Goal: Check status: Check status

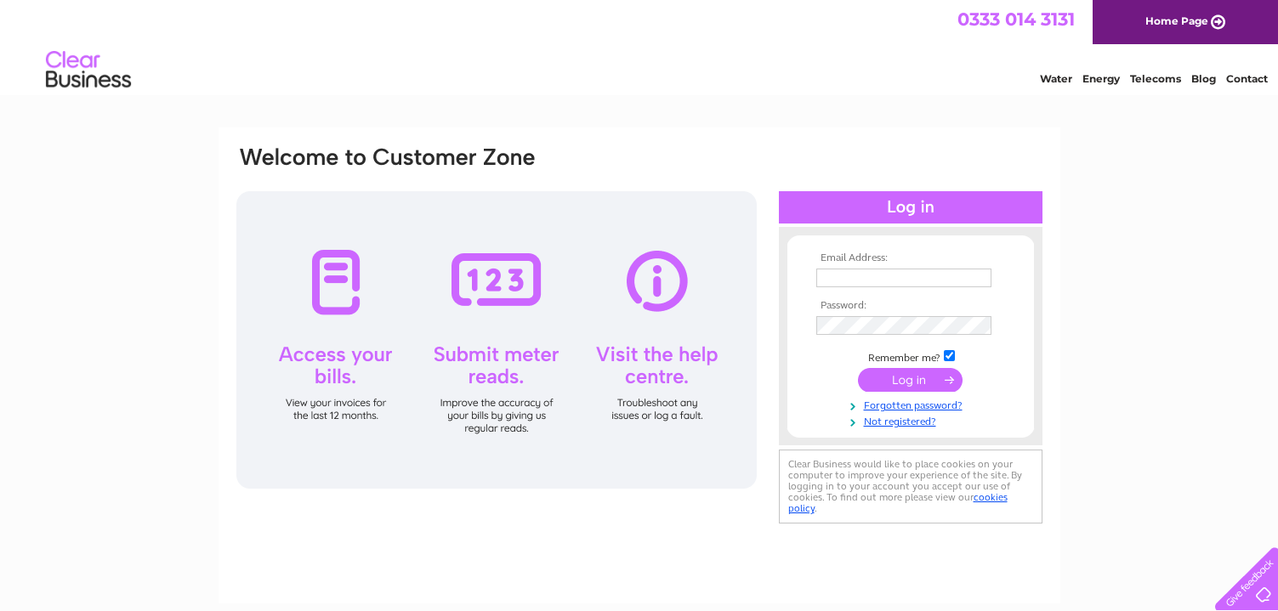
type input "[PERSON_NAME][EMAIL_ADDRESS][DOMAIN_NAME]"
click at [921, 379] on input "submit" at bounding box center [910, 380] width 105 height 24
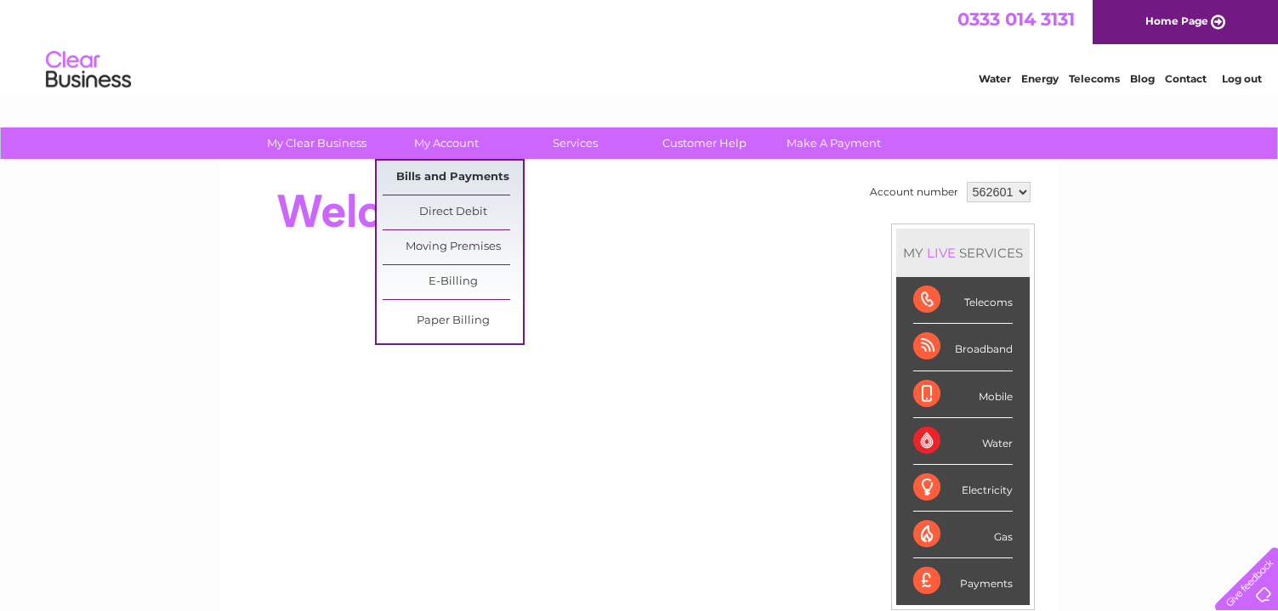
click at [428, 174] on link "Bills and Payments" at bounding box center [453, 178] width 140 height 34
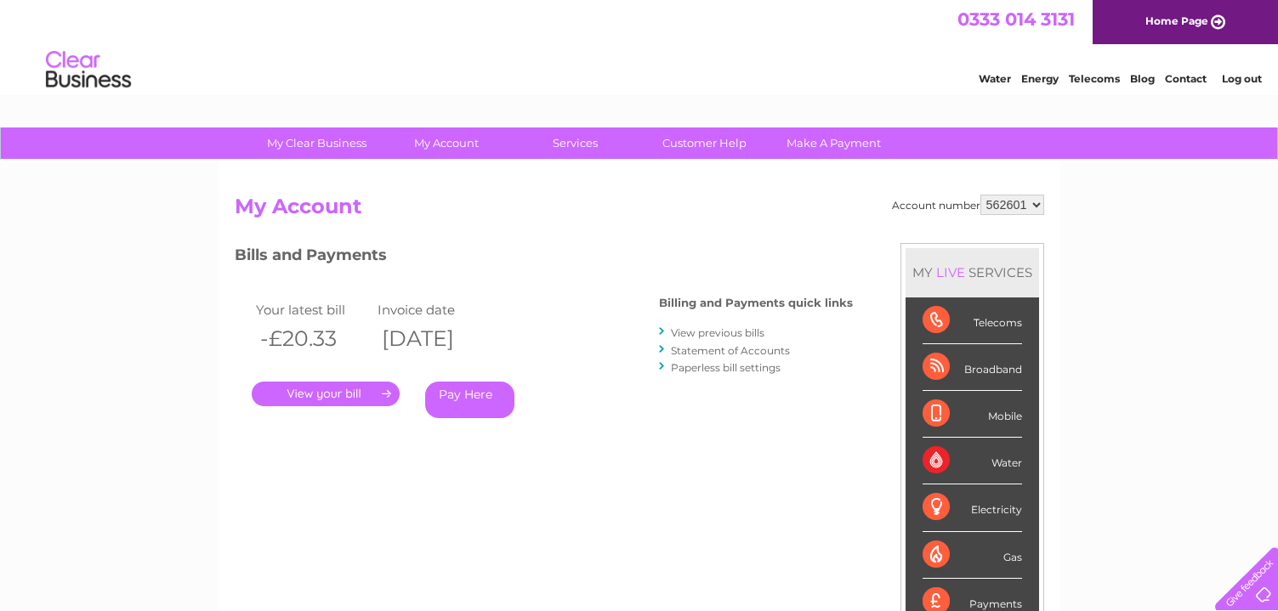
click at [326, 395] on link "." at bounding box center [326, 394] width 148 height 25
